Goal: Task Accomplishment & Management: Complete application form

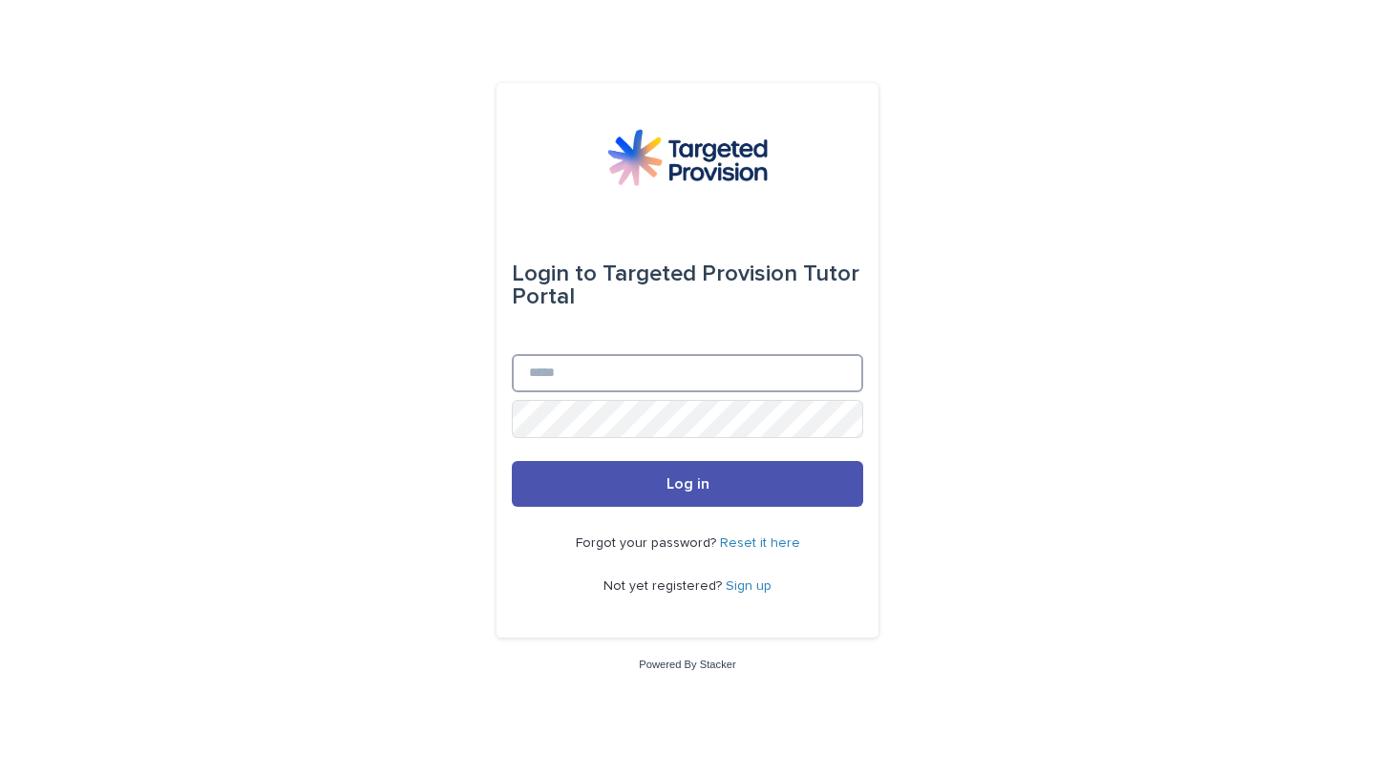
click at [569, 370] on input "Email" at bounding box center [687, 373] width 351 height 38
type input "*"
type input "**********"
click at [512, 461] on button "Log in" at bounding box center [687, 484] width 351 height 46
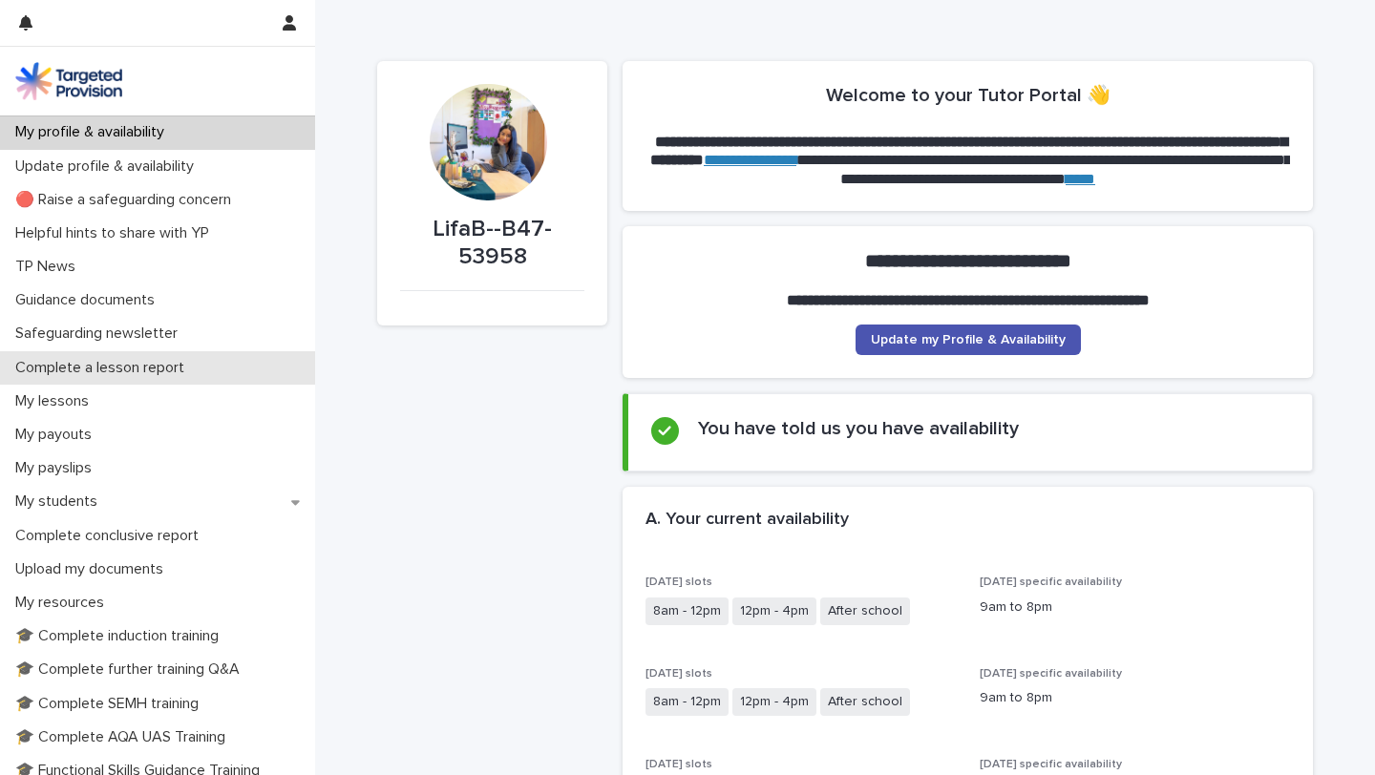
click at [169, 371] on p "Complete a lesson report" at bounding box center [104, 368] width 192 height 18
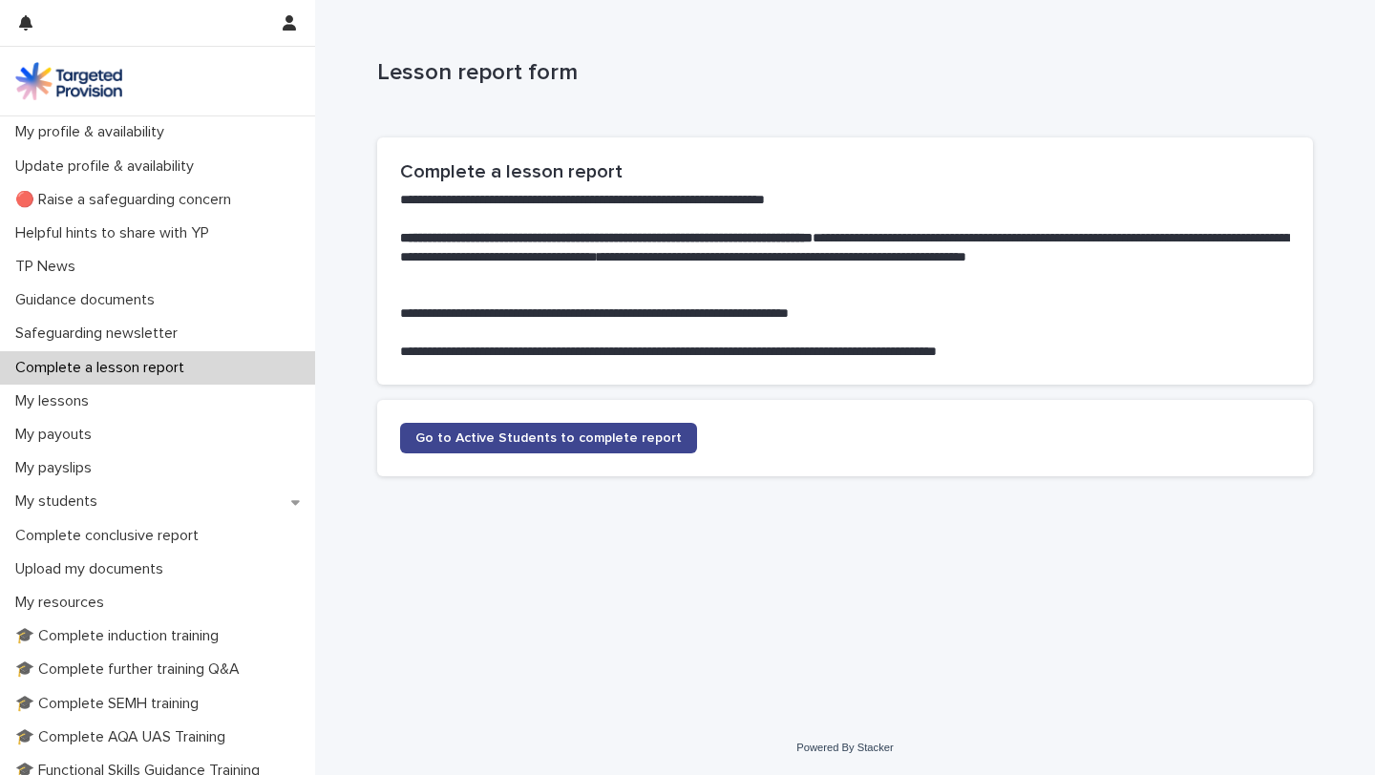
click at [483, 434] on span "Go to Active Students to complete report" at bounding box center [548, 438] width 266 height 13
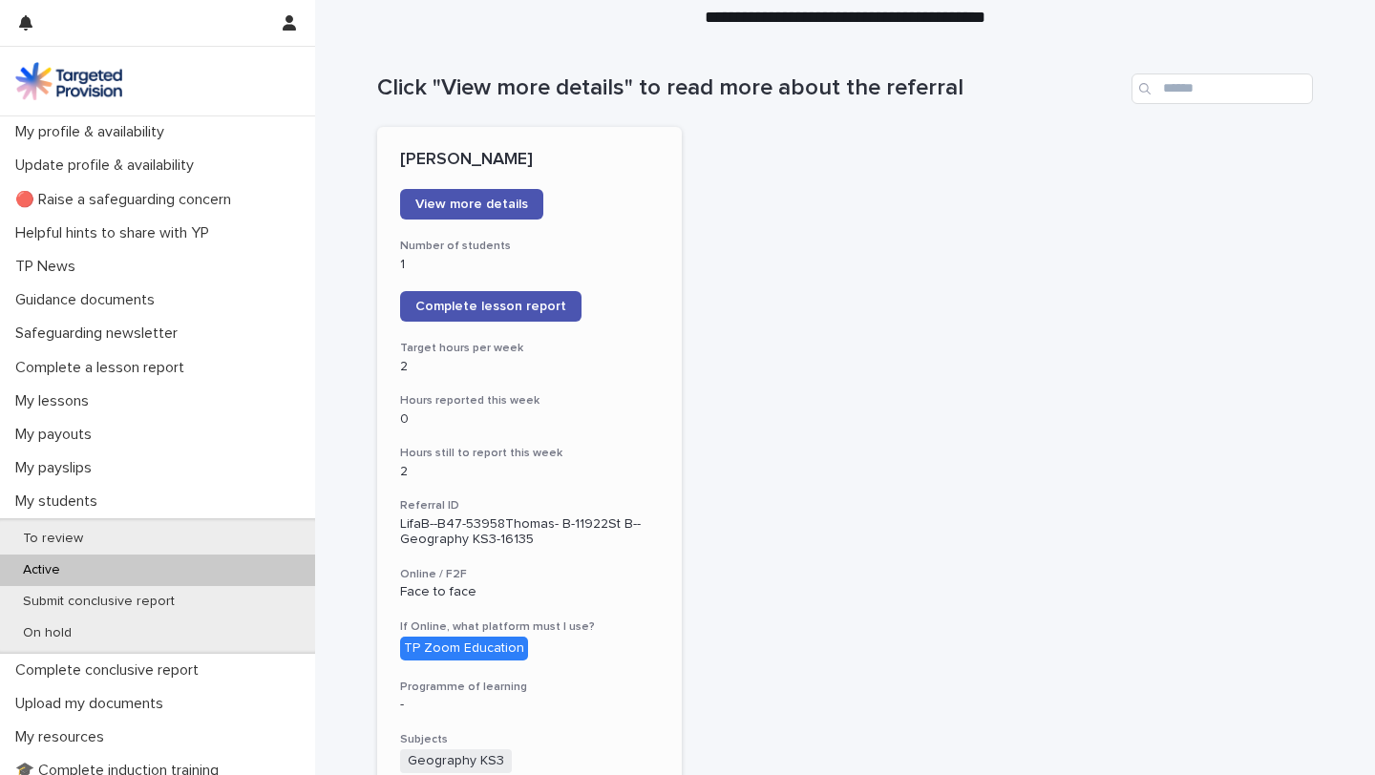
scroll to position [155, 0]
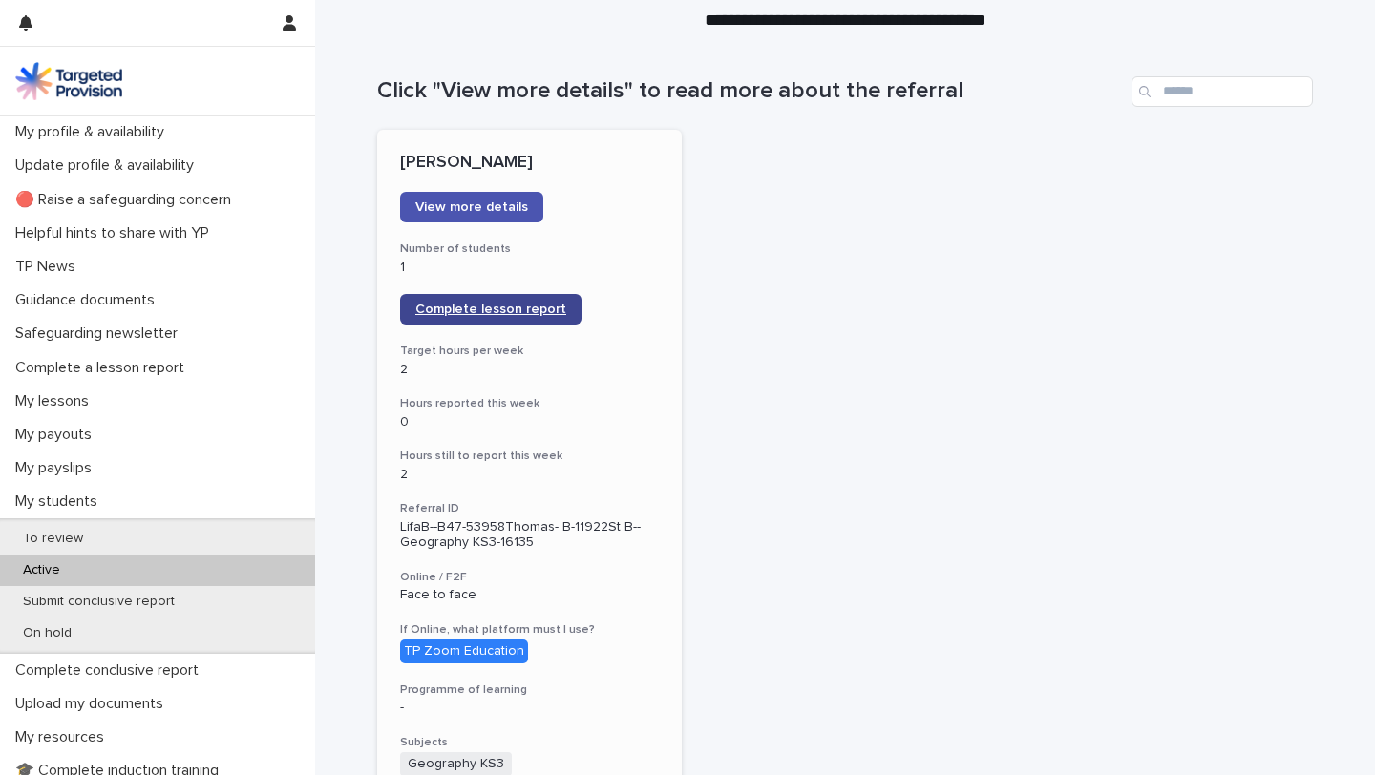
click at [515, 310] on span "Complete lesson report" at bounding box center [490, 309] width 151 height 13
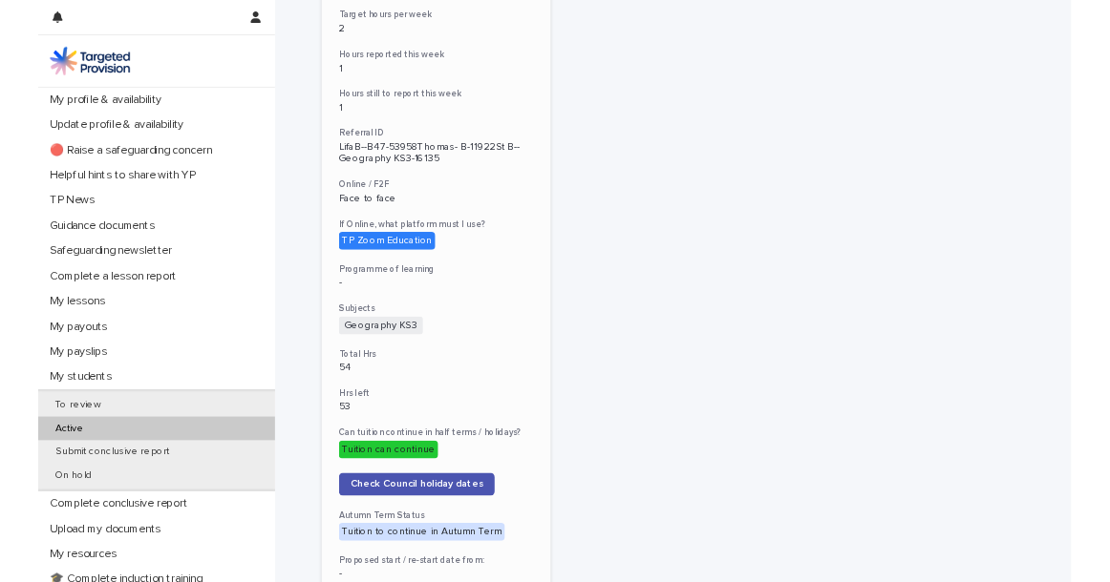
scroll to position [490, 0]
